Goal: Navigation & Orientation: Find specific page/section

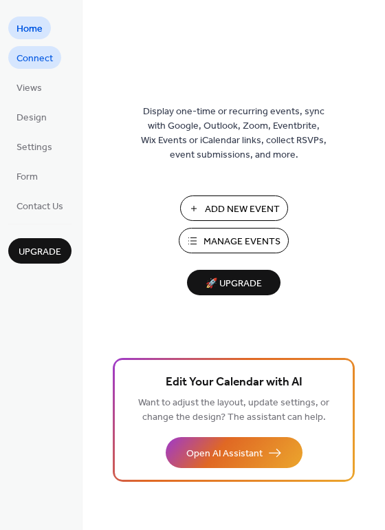
click at [36, 62] on span "Connect" at bounding box center [35, 59] width 36 height 14
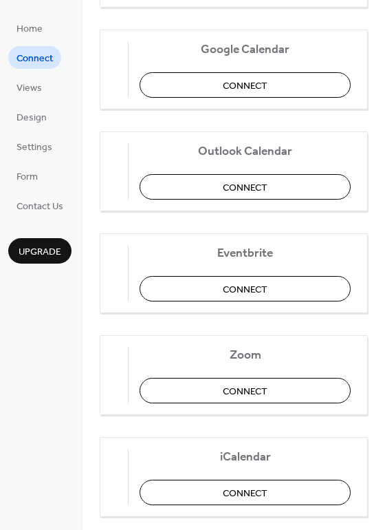
scroll to position [289, 0]
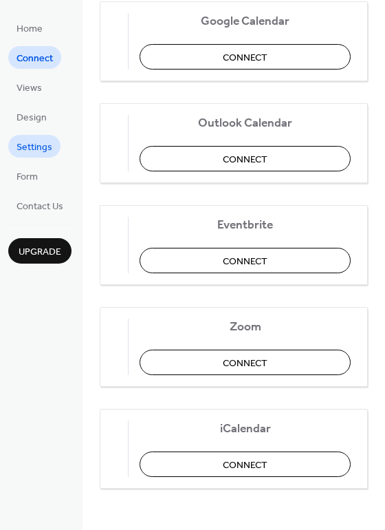
click at [36, 147] on span "Settings" at bounding box center [35, 147] width 36 height 14
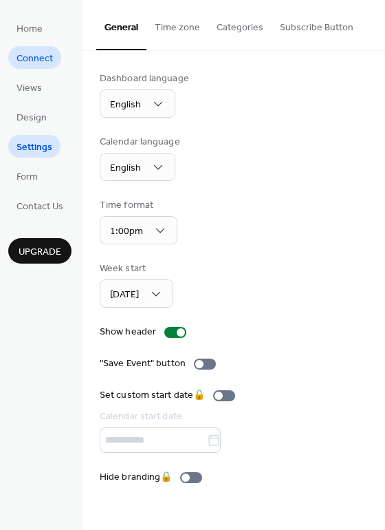
click at [39, 61] on span "Connect" at bounding box center [35, 59] width 36 height 14
